Goal: Information Seeking & Learning: Check status

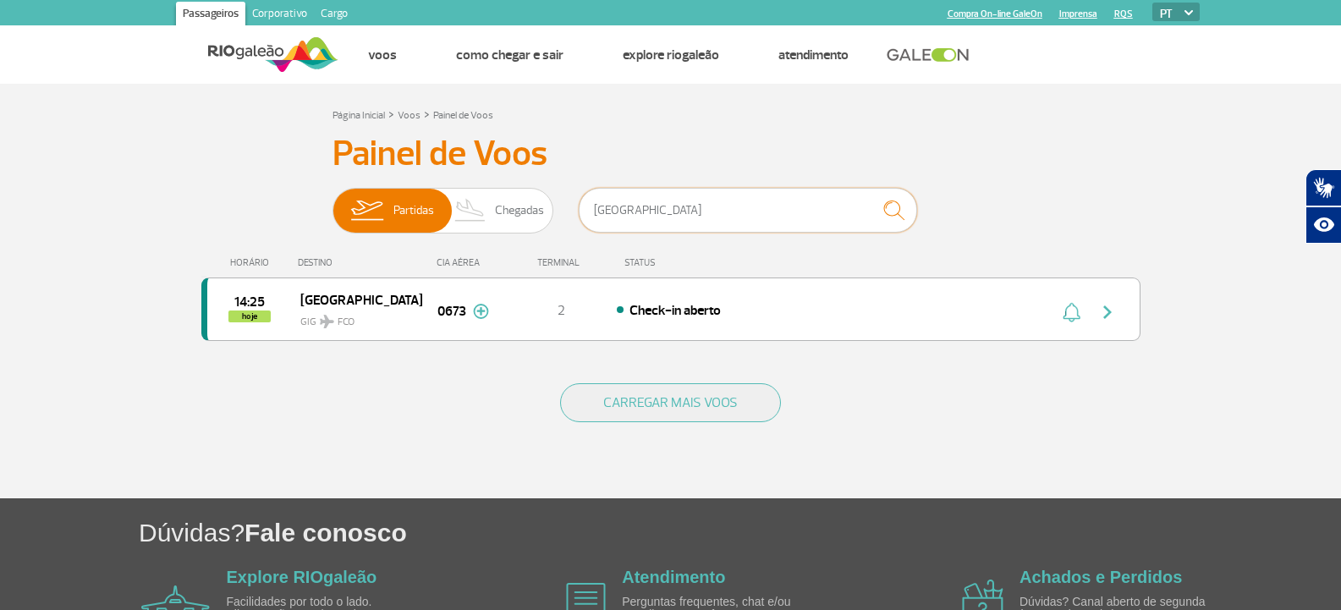
click at [586, 204] on input "[GEOGRAPHIC_DATA]" at bounding box center [748, 210] width 338 height 45
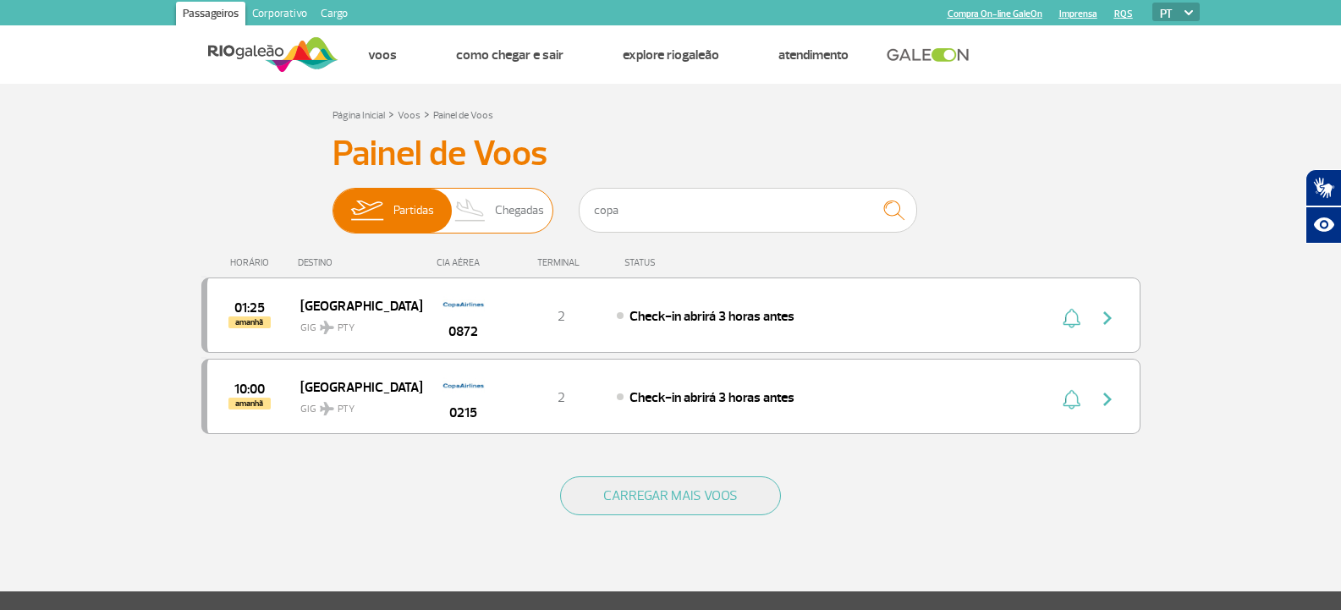
click at [486, 217] on img at bounding box center [471, 211] width 50 height 44
click at [333, 202] on input "Partidas Chegadas" at bounding box center [333, 202] width 0 height 0
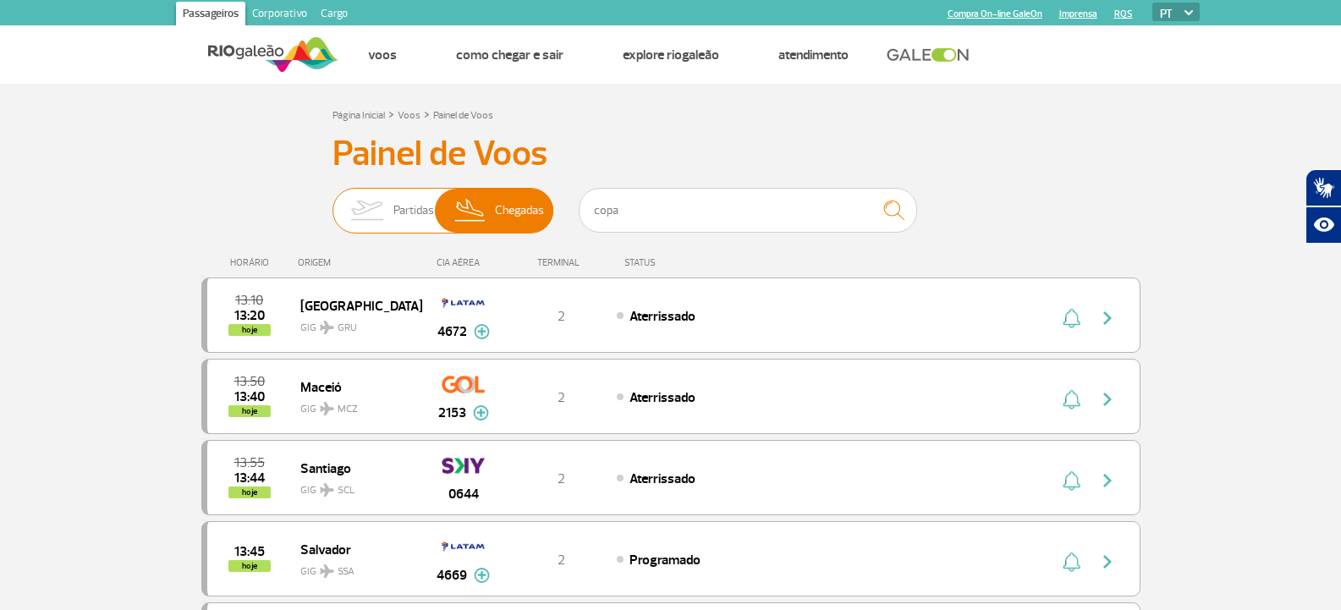
click at [412, 196] on span "Partidas" at bounding box center [413, 211] width 41 height 44
click at [333, 202] on input "Partidas Chegadas" at bounding box center [333, 202] width 0 height 0
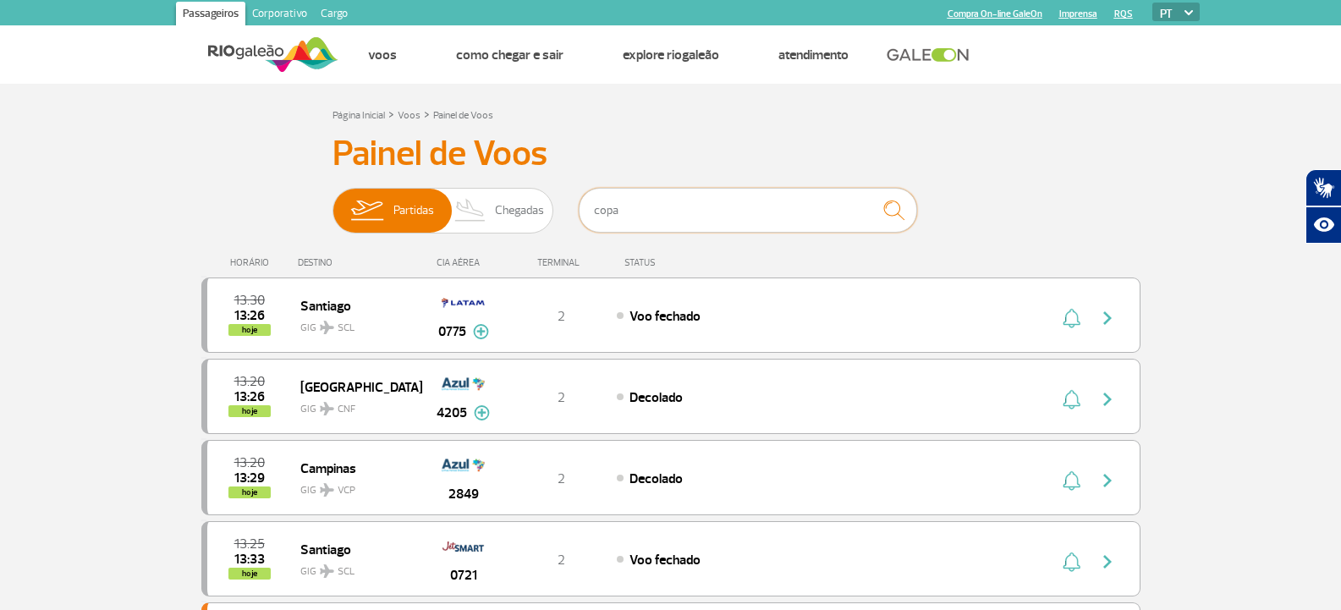
click at [633, 200] on input "copa" at bounding box center [748, 210] width 338 height 45
click at [633, 201] on input "copa" at bounding box center [748, 210] width 338 height 45
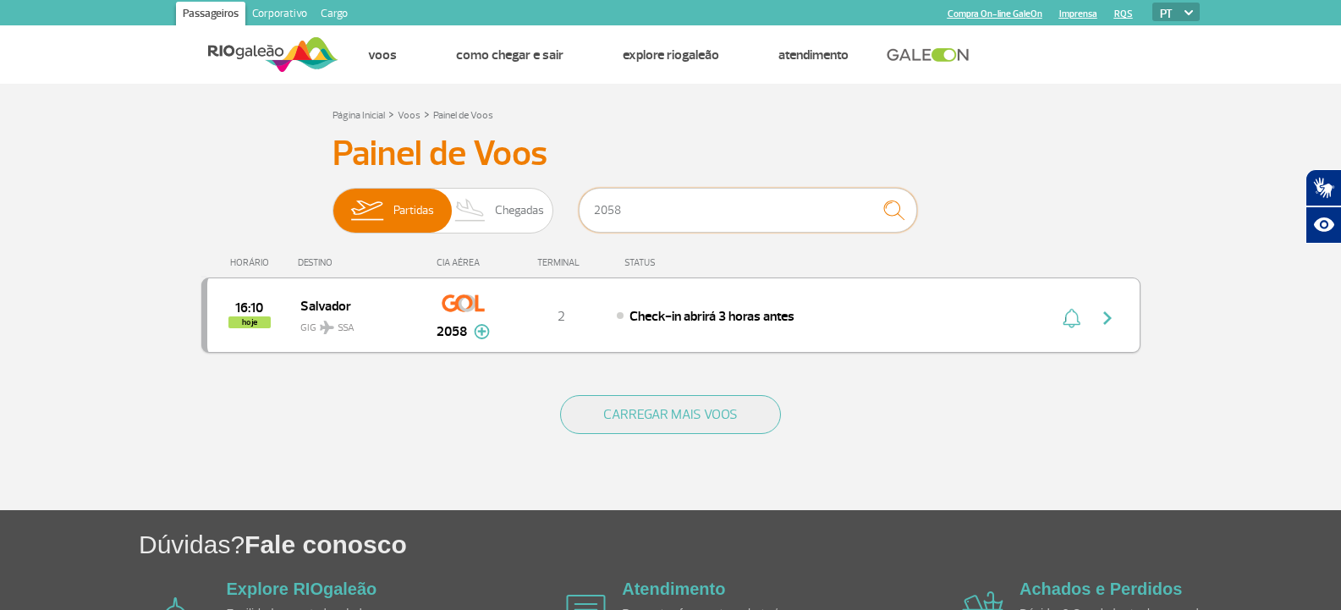
type input "2058"
click at [661, 318] on span "Check-in abrirá 3 horas antes" at bounding box center [712, 316] width 165 height 17
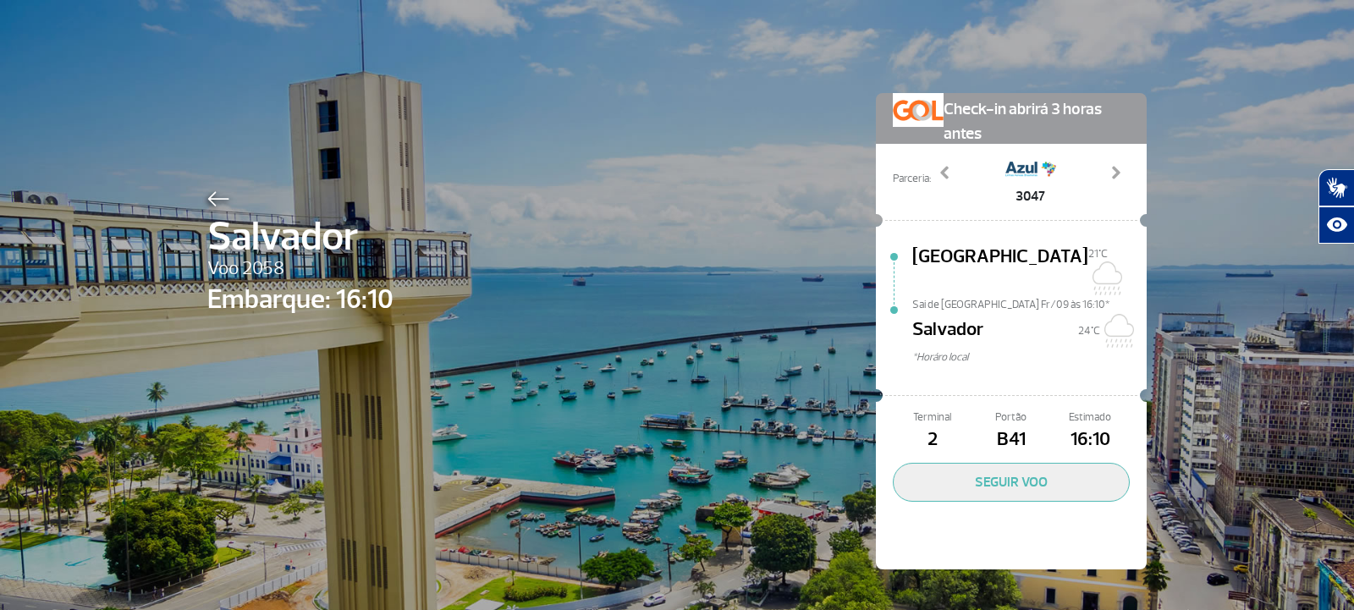
click at [207, 201] on img at bounding box center [218, 198] width 22 height 15
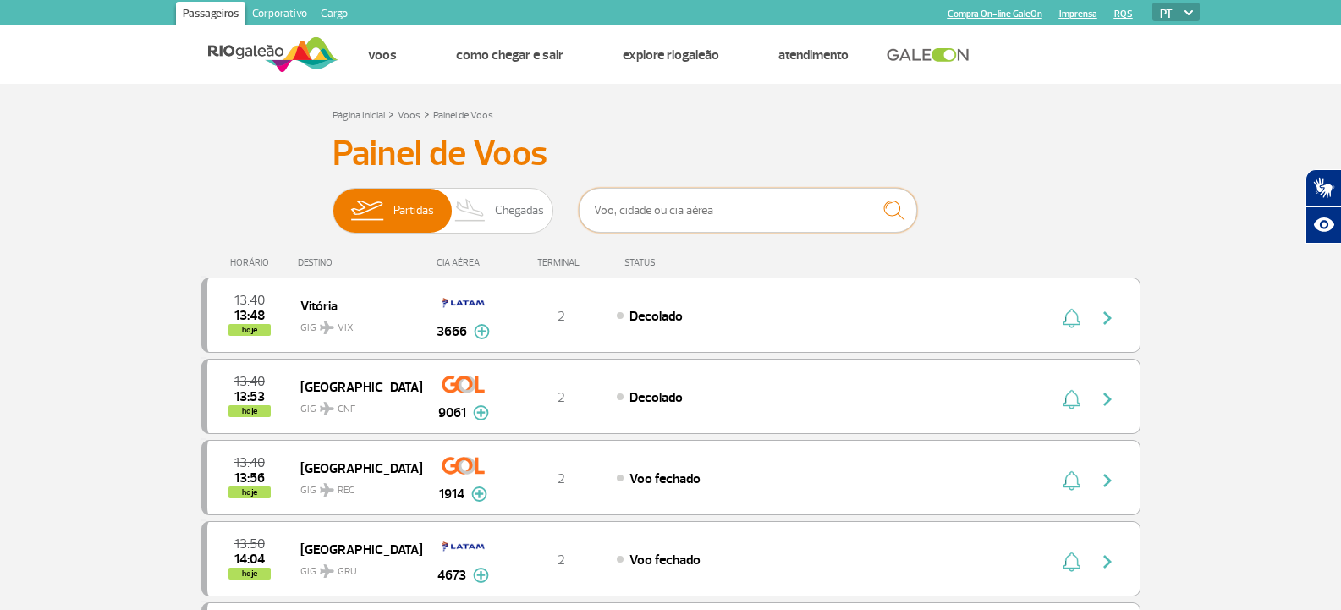
click at [641, 196] on input "text" at bounding box center [748, 210] width 338 height 45
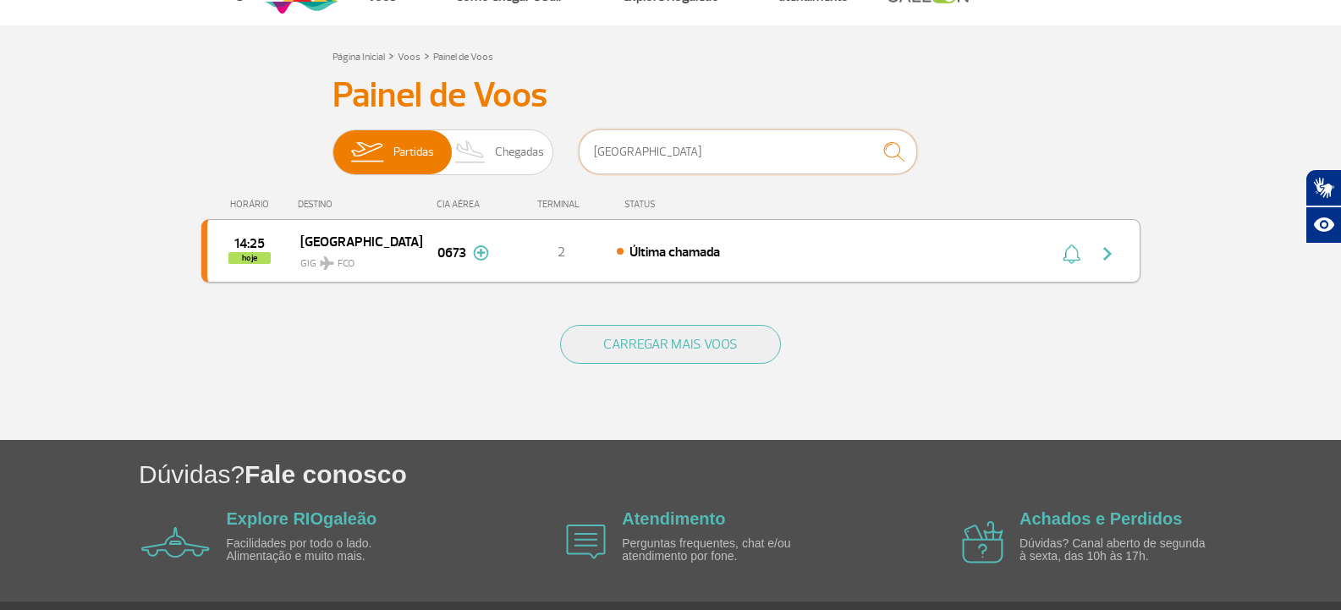
scroll to position [85, 0]
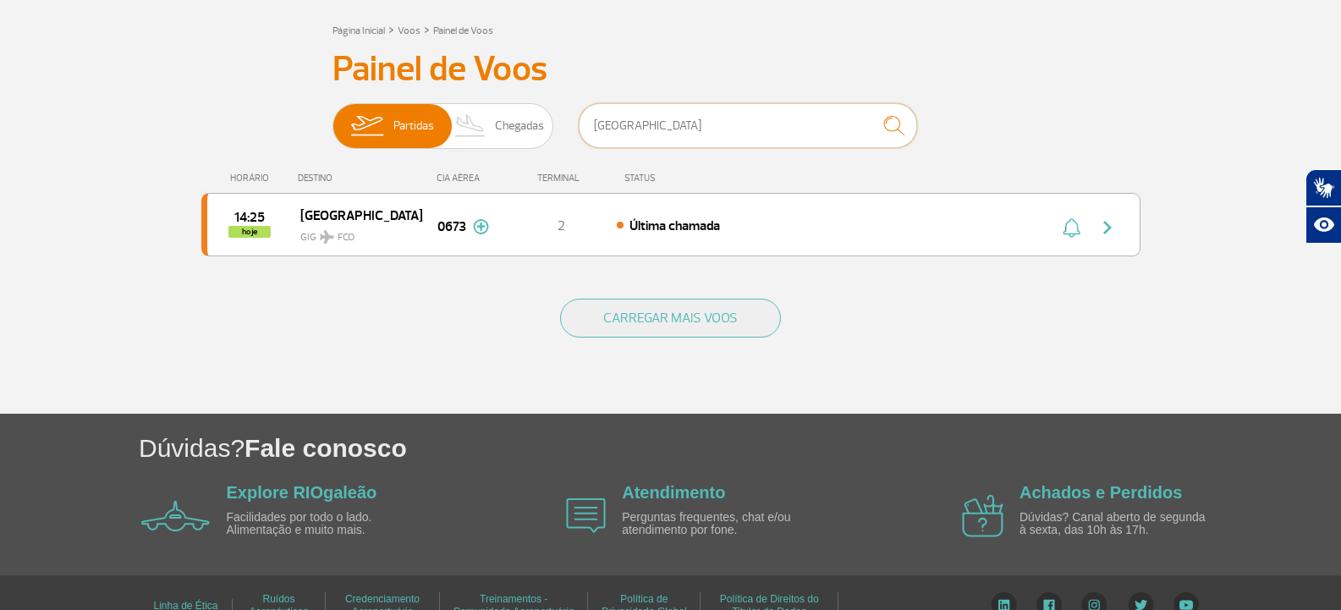
click at [639, 121] on input "[GEOGRAPHIC_DATA]" at bounding box center [748, 125] width 338 height 45
click at [641, 119] on input "[GEOGRAPHIC_DATA]" at bounding box center [748, 125] width 338 height 45
type input "[GEOGRAPHIC_DATA]"
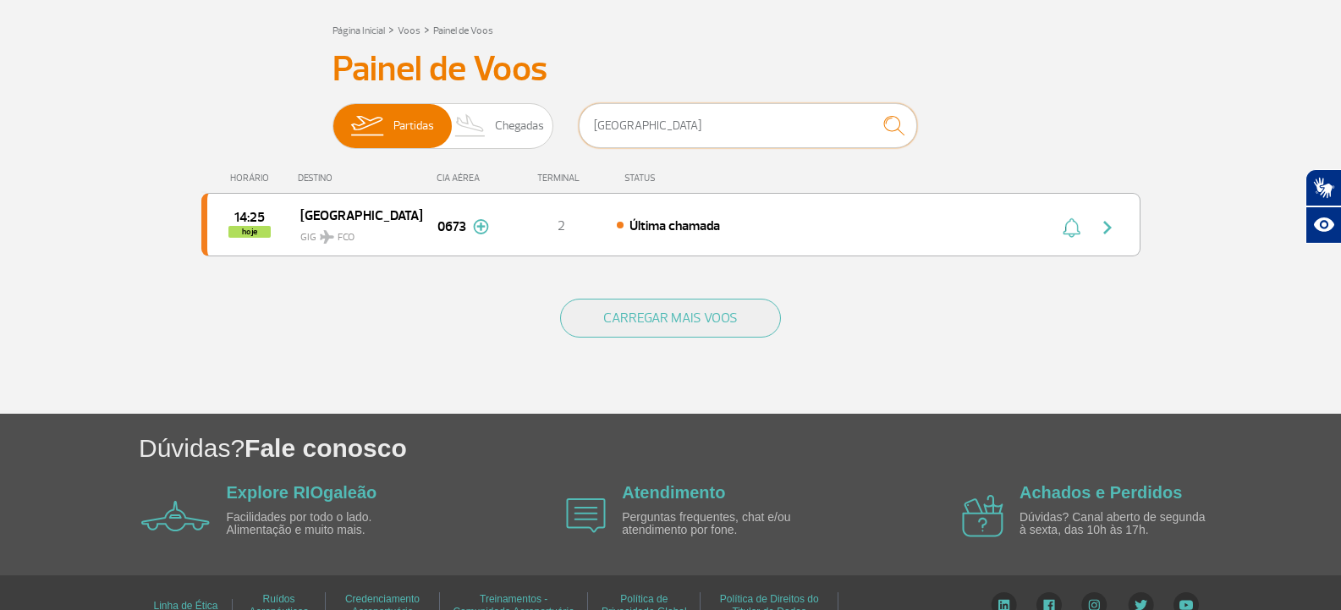
click at [641, 119] on input "[GEOGRAPHIC_DATA]" at bounding box center [748, 125] width 338 height 45
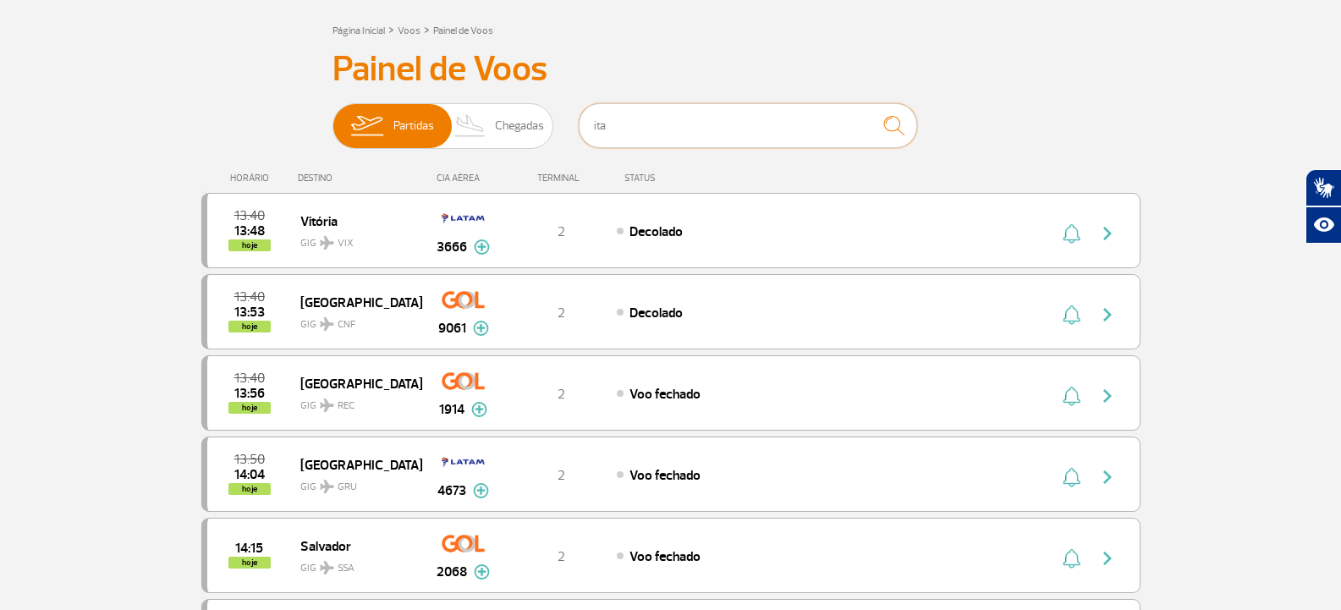
scroll to position [0, 0]
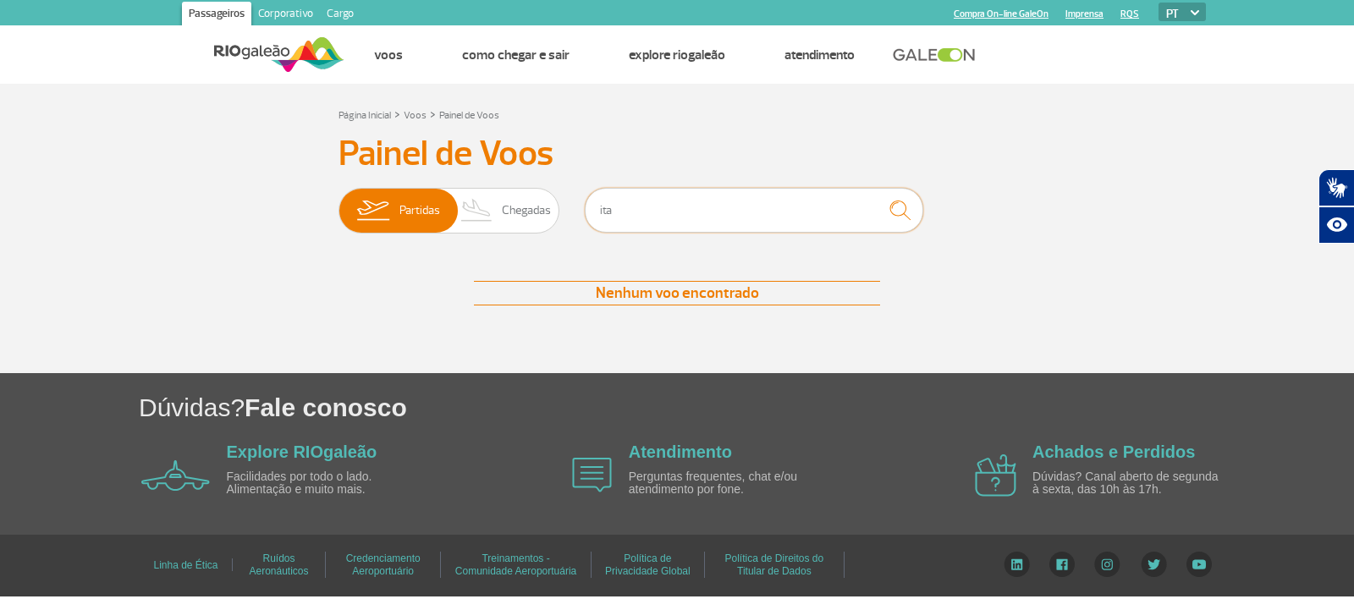
click at [719, 196] on input "ita" at bounding box center [754, 210] width 338 height 45
type input "[GEOGRAPHIC_DATA]"
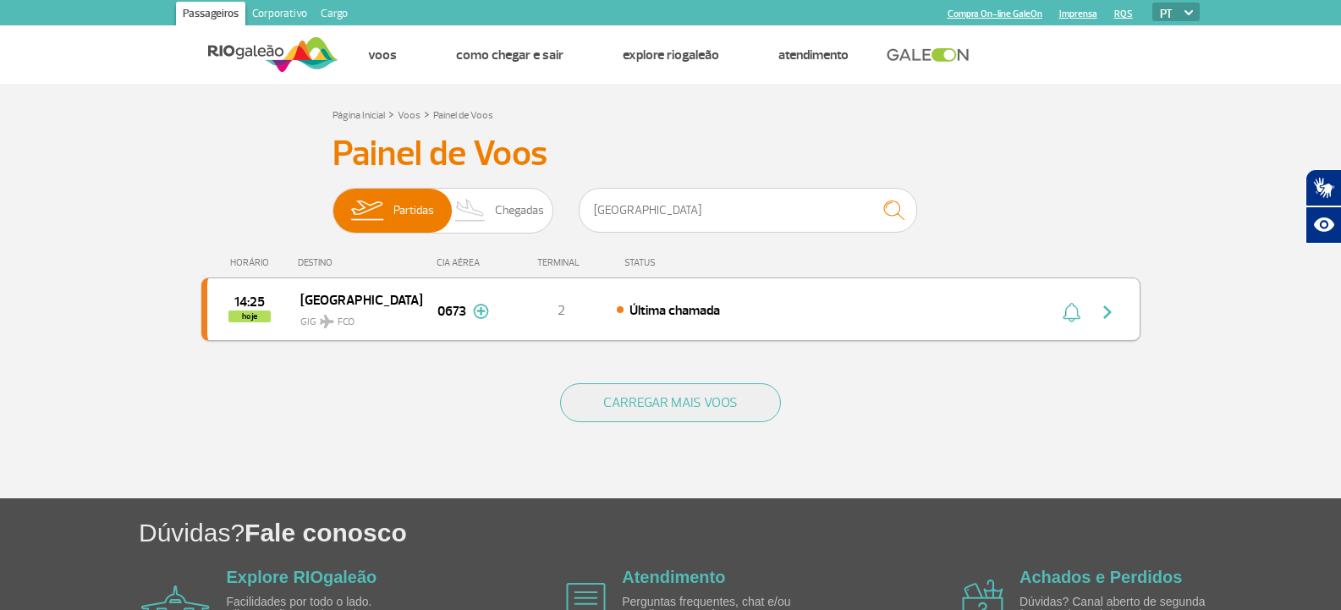
click at [692, 299] on div "14:25 hoje Roma GIG FCO 0673 2 Última chamada Parcerias: Lufthansa 5241 Austria…" at bounding box center [670, 309] width 939 height 63
click at [688, 305] on span "Última chamada" at bounding box center [675, 310] width 91 height 17
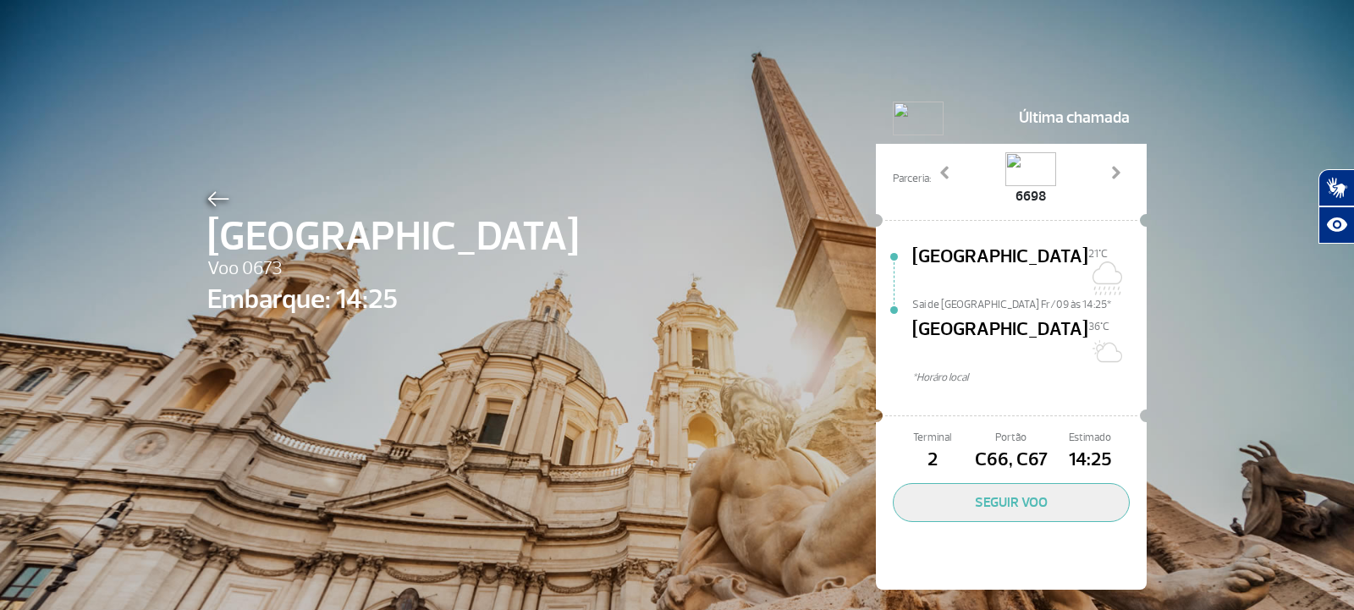
click at [195, 190] on div "Roma Voo 0673 Embarque: 14:25 Última chamada Parceria: [PHONE_NUMBER] Previous …" at bounding box center [677, 316] width 965 height 632
click at [214, 196] on img at bounding box center [218, 198] width 22 height 15
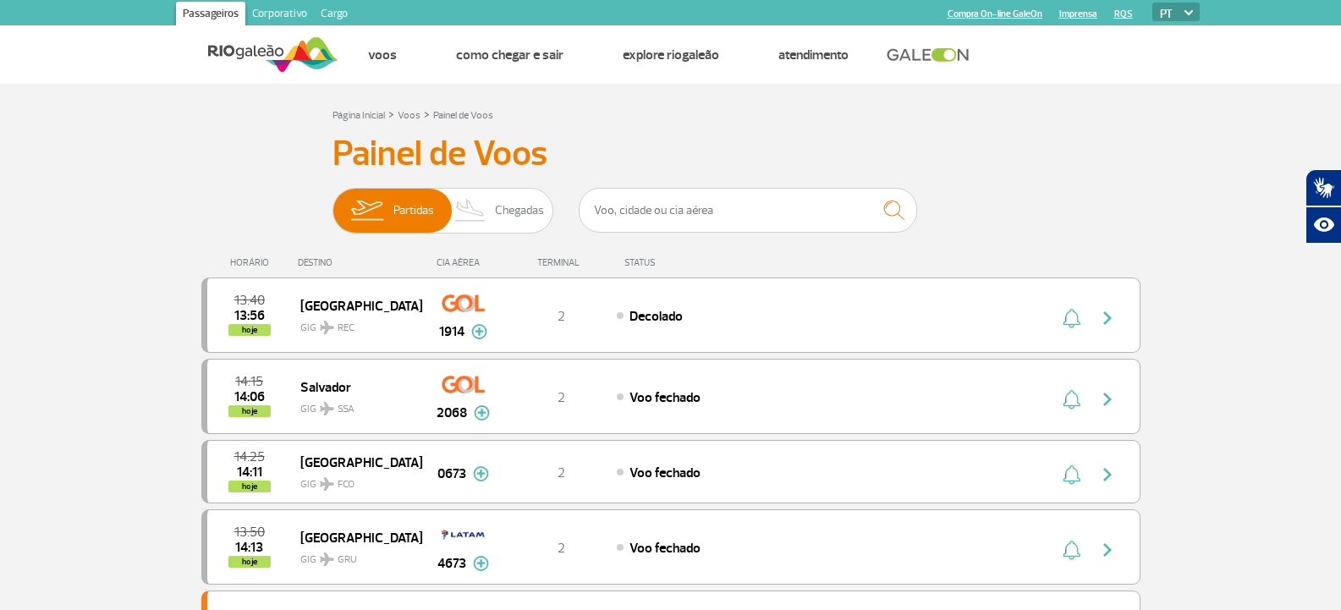
click at [651, 201] on input "text" at bounding box center [748, 210] width 338 height 45
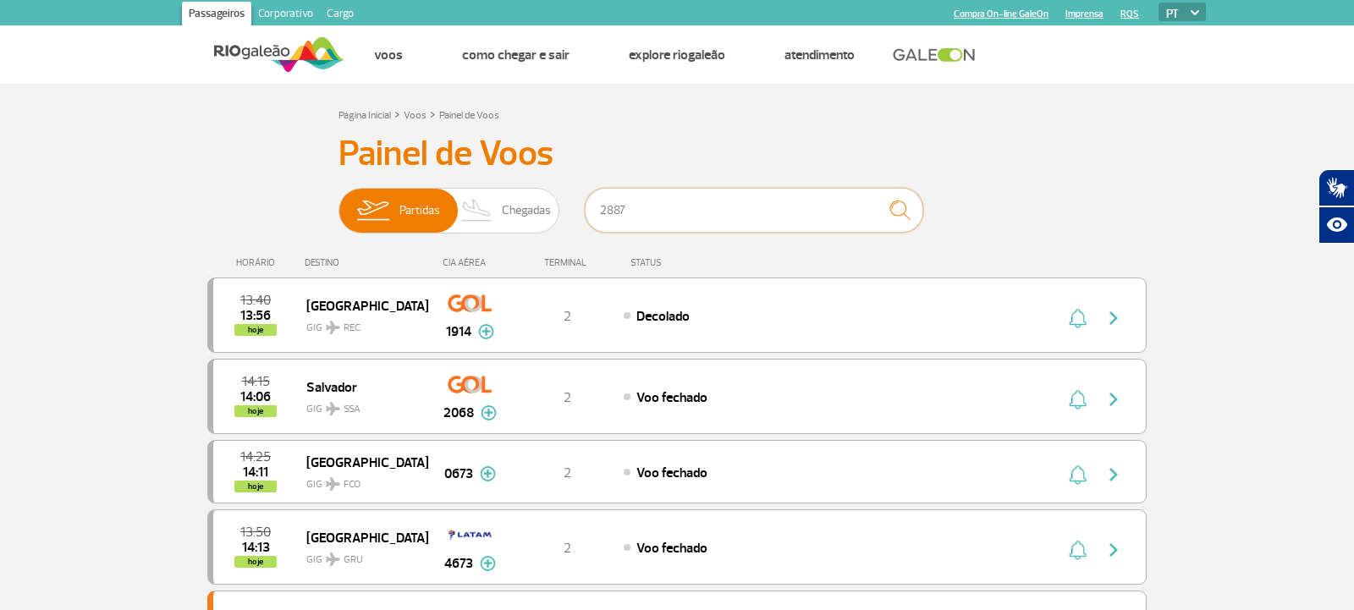
type input "2887"
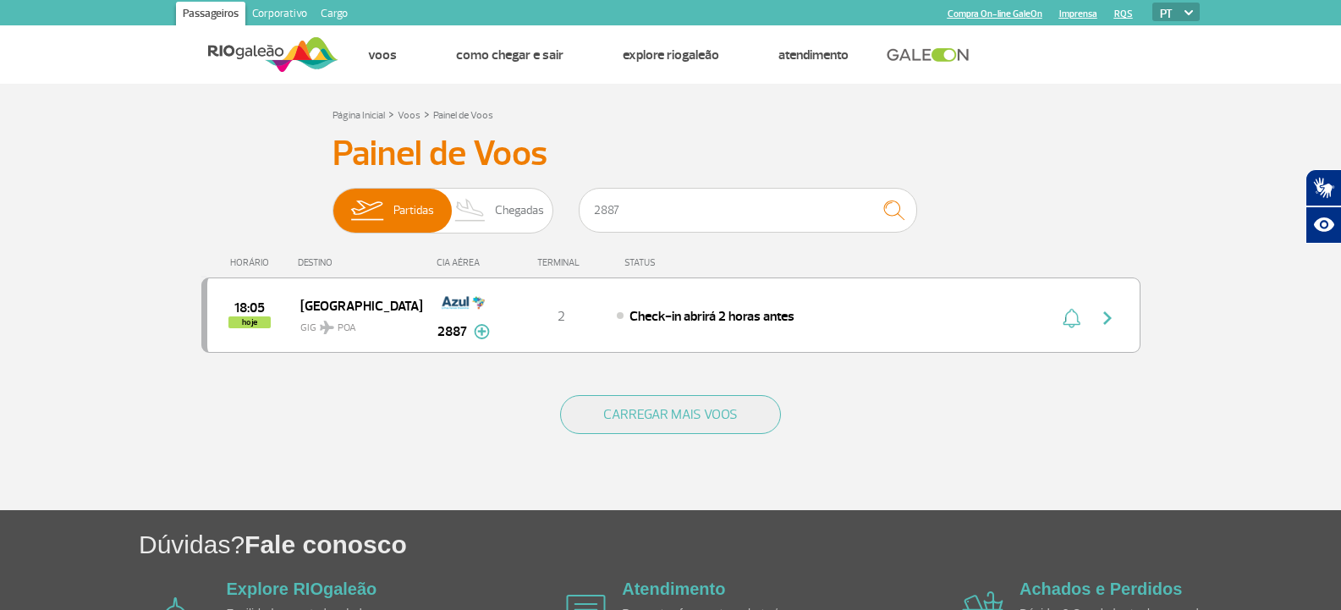
click at [673, 297] on div "18:05 hoje [GEOGRAPHIC_DATA] GIG POA 2887 2 Check-in abrirá 2 horas antes Parce…" at bounding box center [670, 315] width 939 height 75
click at [723, 295] on div "18:05 hoje [GEOGRAPHIC_DATA] GIG POA 2887 2 Check-in abrirá 2 horas antes Parce…" at bounding box center [670, 315] width 939 height 75
click at [721, 310] on span "Check-in abrirá 2 horas antes" at bounding box center [712, 316] width 165 height 17
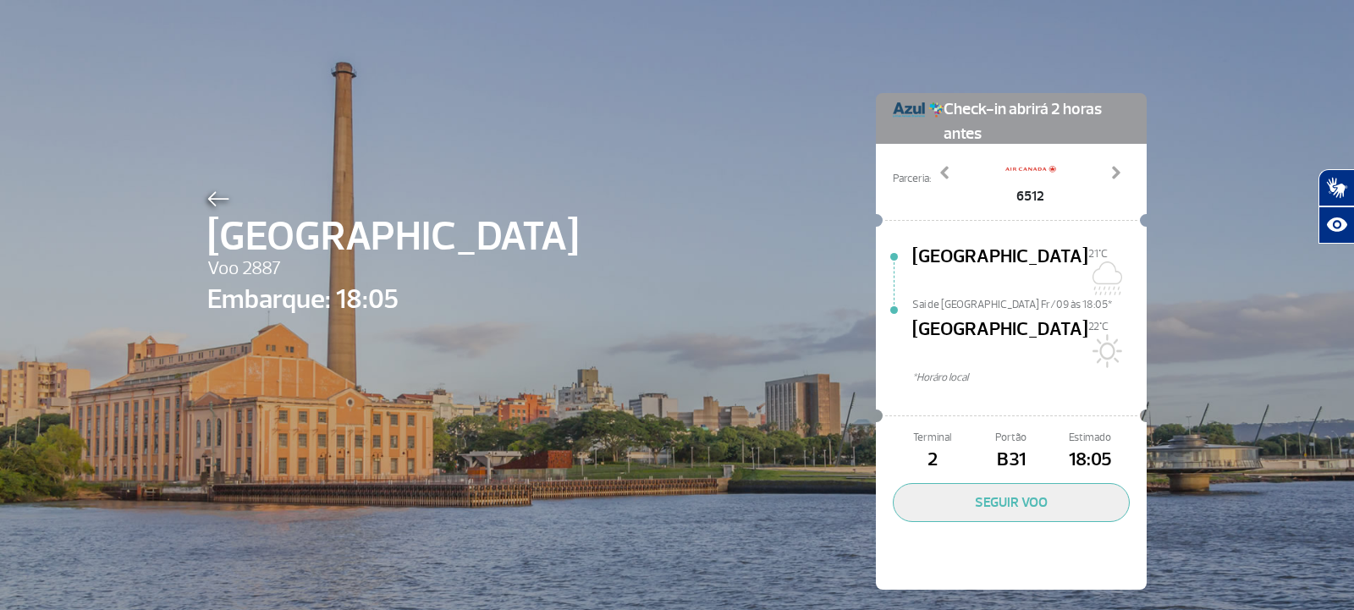
click at [207, 203] on img at bounding box center [218, 198] width 22 height 15
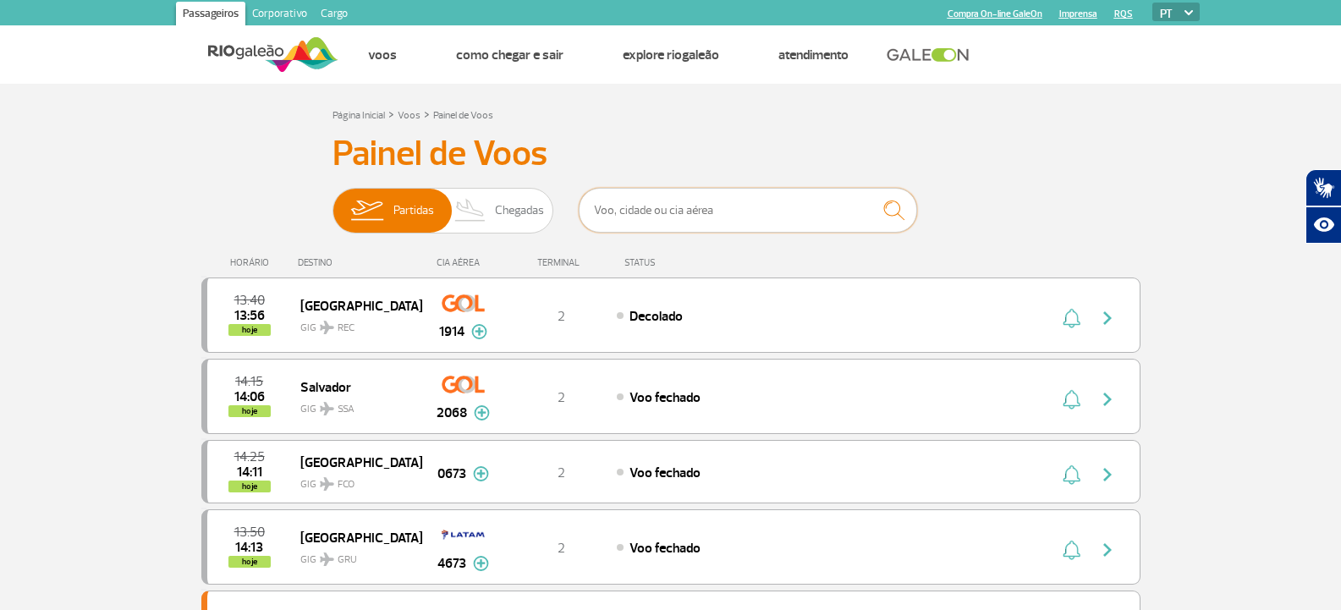
click at [611, 212] on input "text" at bounding box center [748, 210] width 338 height 45
type input "AZUL"
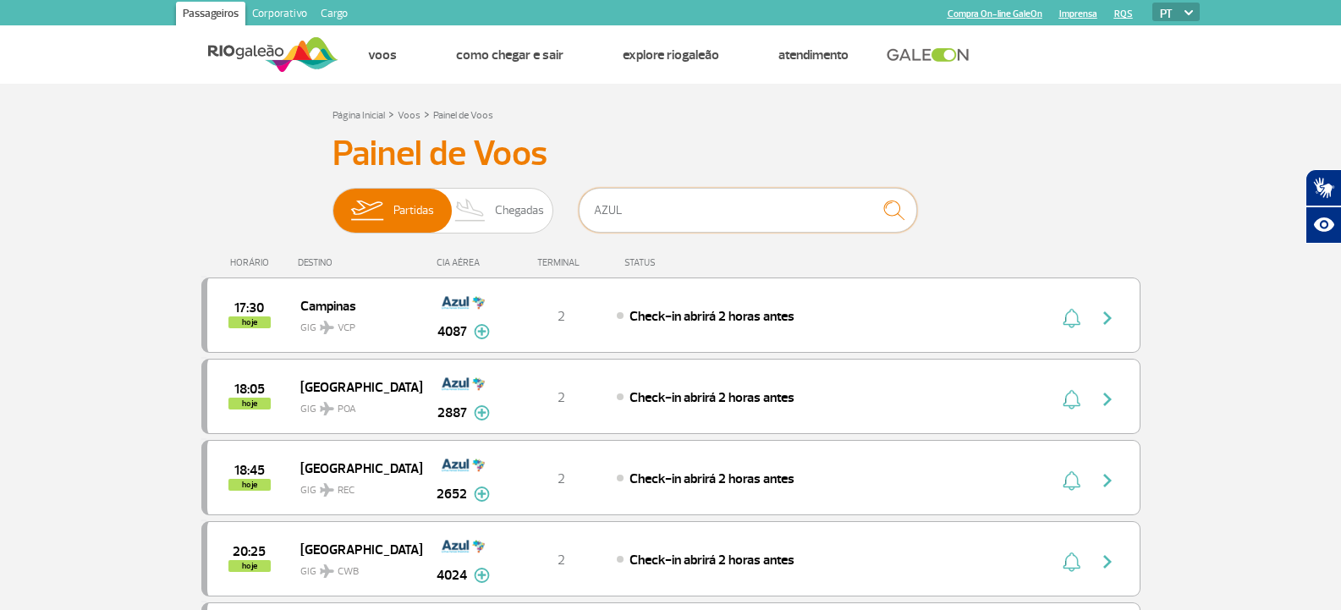
click at [703, 210] on input "AZUL" at bounding box center [748, 210] width 338 height 45
